Goal: Communication & Community: Connect with others

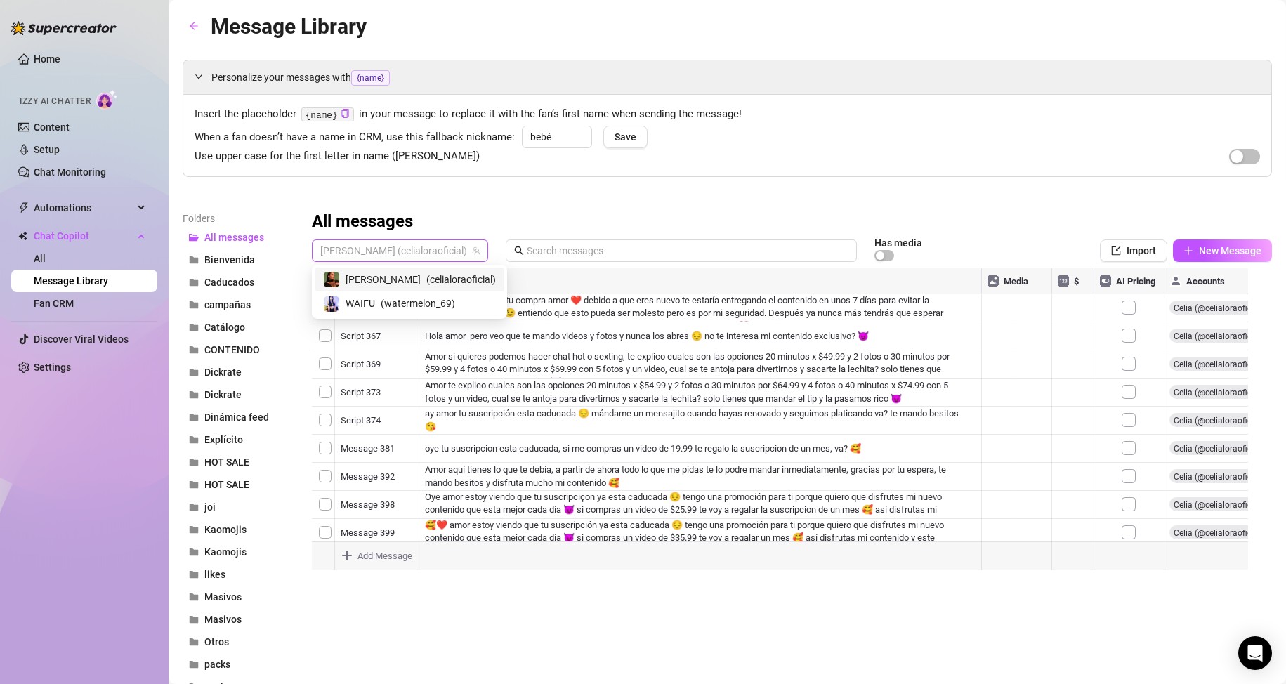
click at [384, 247] on span "[PERSON_NAME] (celialoraoficial)" at bounding box center [399, 250] width 159 height 21
click at [376, 296] on div "WAIFU ( watermelon_69 )" at bounding box center [409, 303] width 173 height 17
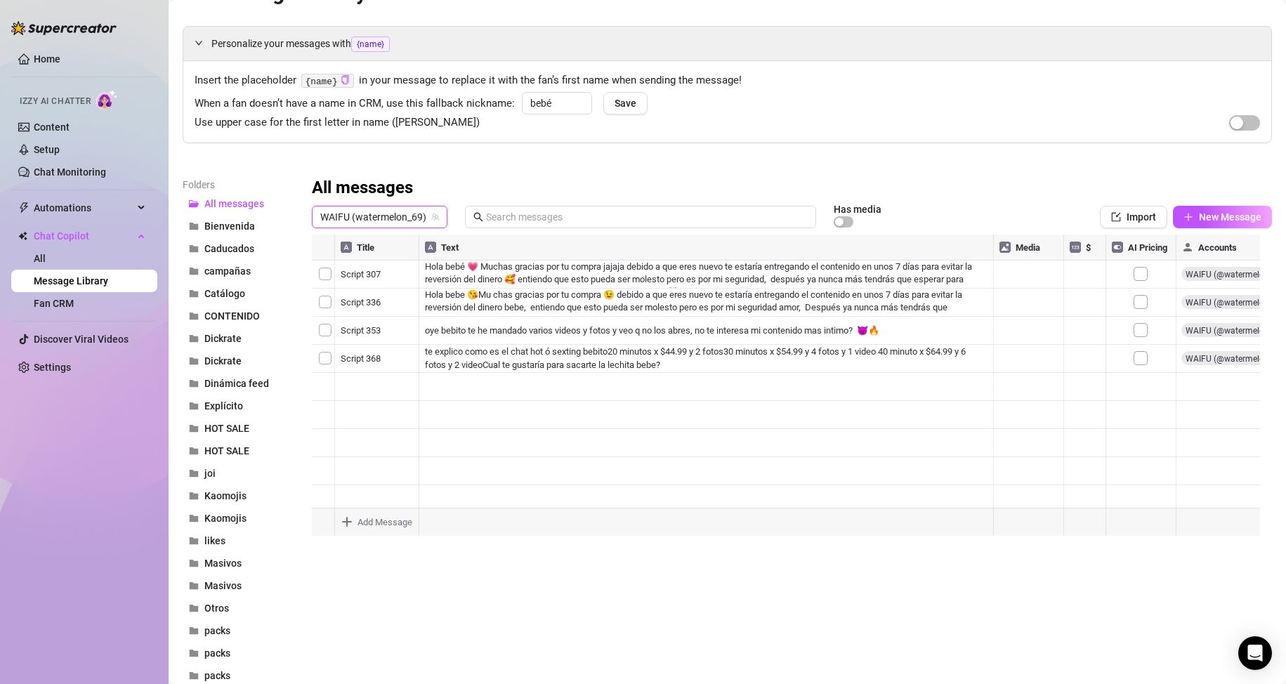
scroll to position [30, 0]
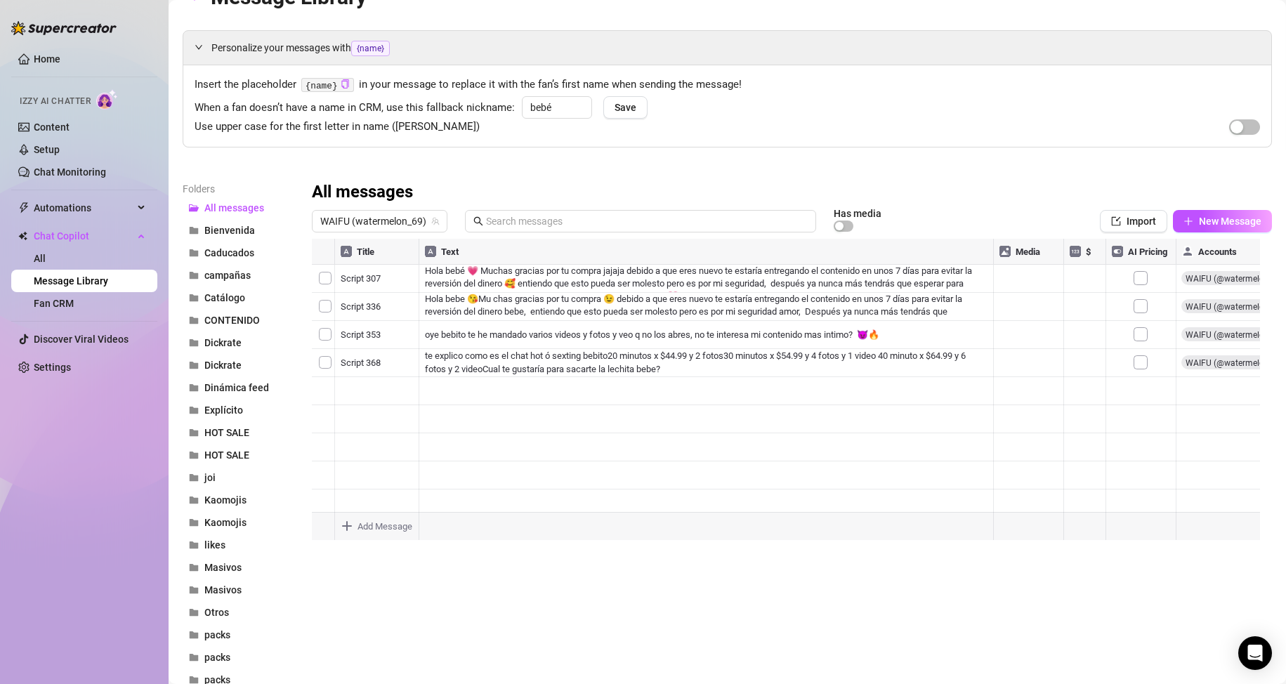
click at [438, 388] on div at bounding box center [786, 395] width 949 height 313
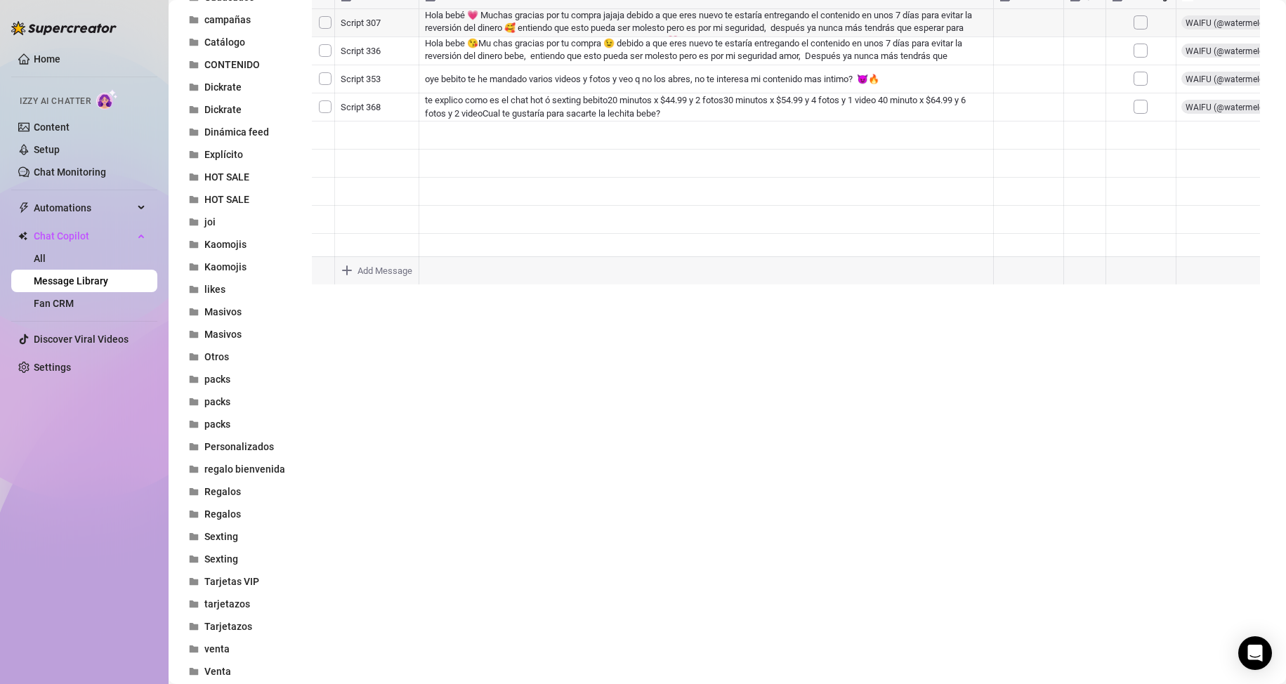
scroll to position [0, 0]
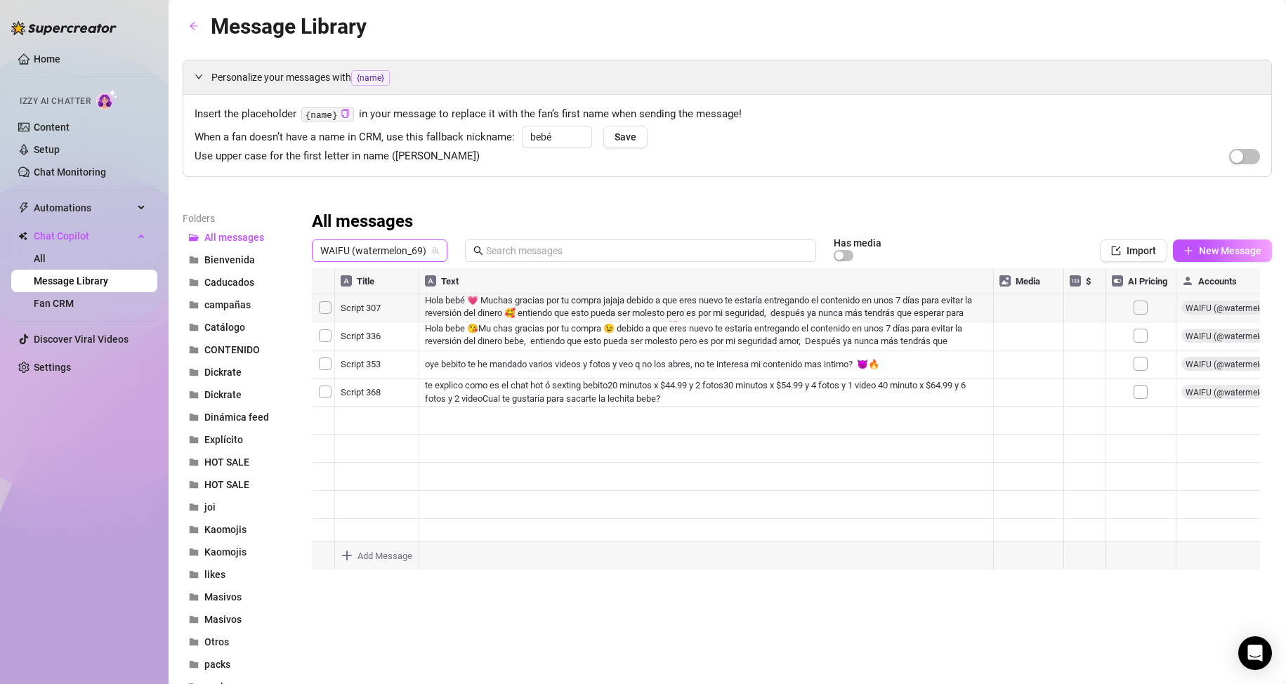
click at [431, 248] on icon "team" at bounding box center [435, 251] width 8 height 8
click at [358, 253] on span "WAIFU (watermelon_69)" at bounding box center [379, 250] width 119 height 21
click at [355, 273] on span "[PERSON_NAME]" at bounding box center [383, 279] width 75 height 15
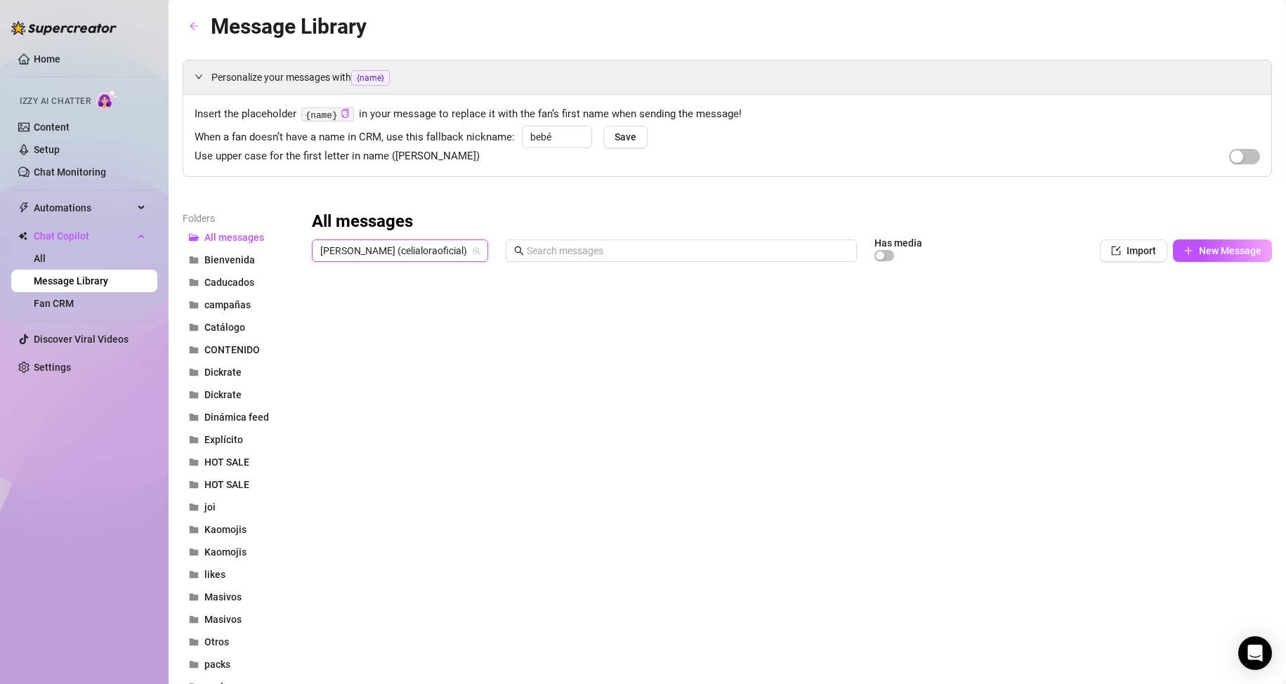
scroll to position [96, 0]
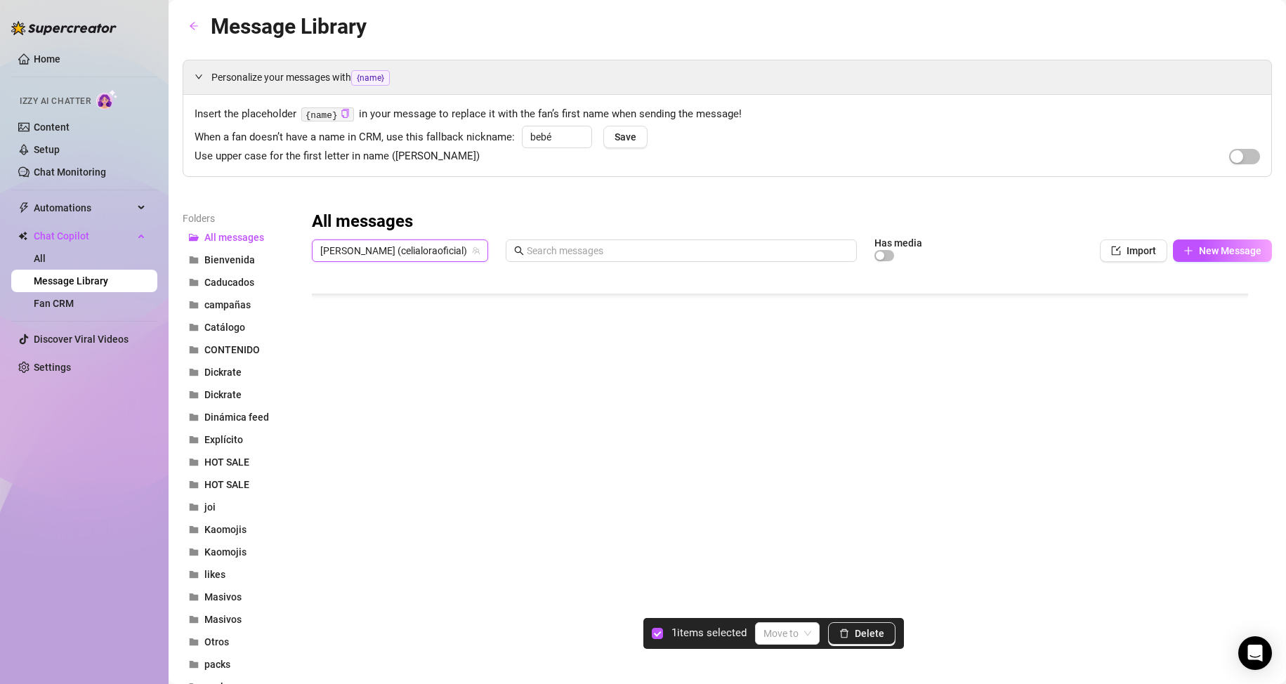
click at [325, 496] on div at bounding box center [786, 424] width 949 height 313
click at [324, 407] on div at bounding box center [786, 424] width 949 height 313
click at [326, 431] on div at bounding box center [786, 424] width 949 height 313
click at [872, 632] on span "Delete" at bounding box center [870, 633] width 30 height 11
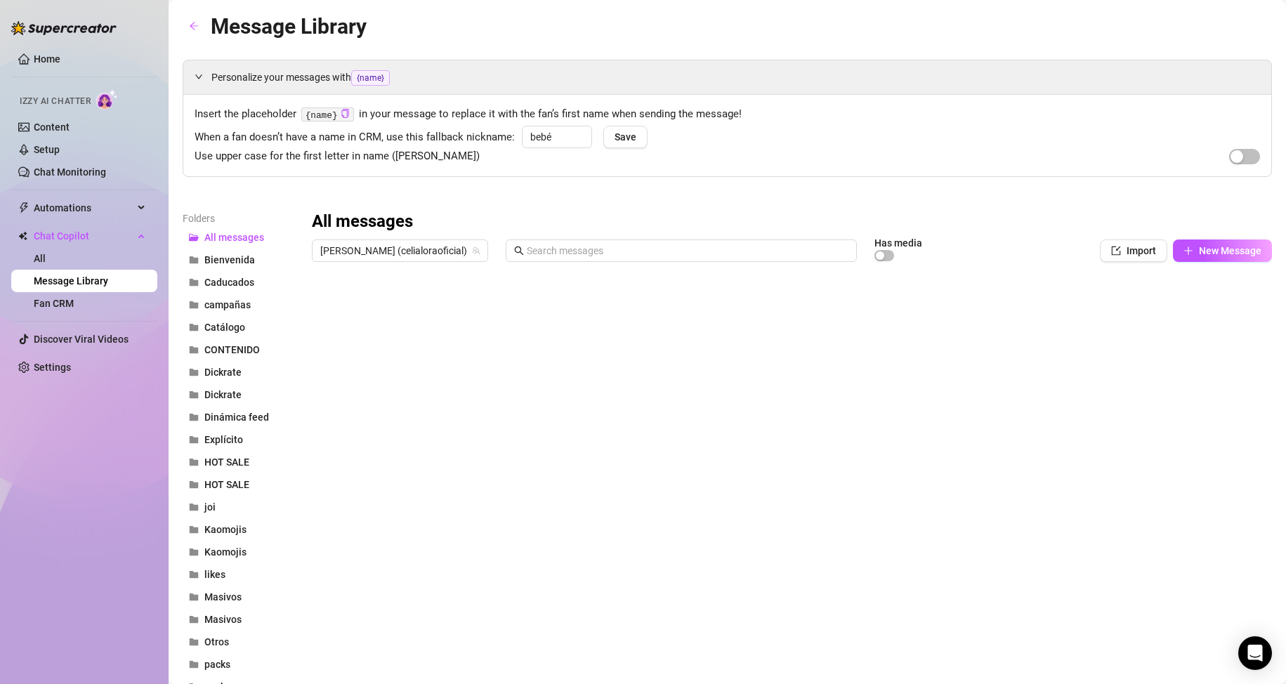
scroll to position [40, 1]
